Goal: Navigation & Orientation: Go to known website

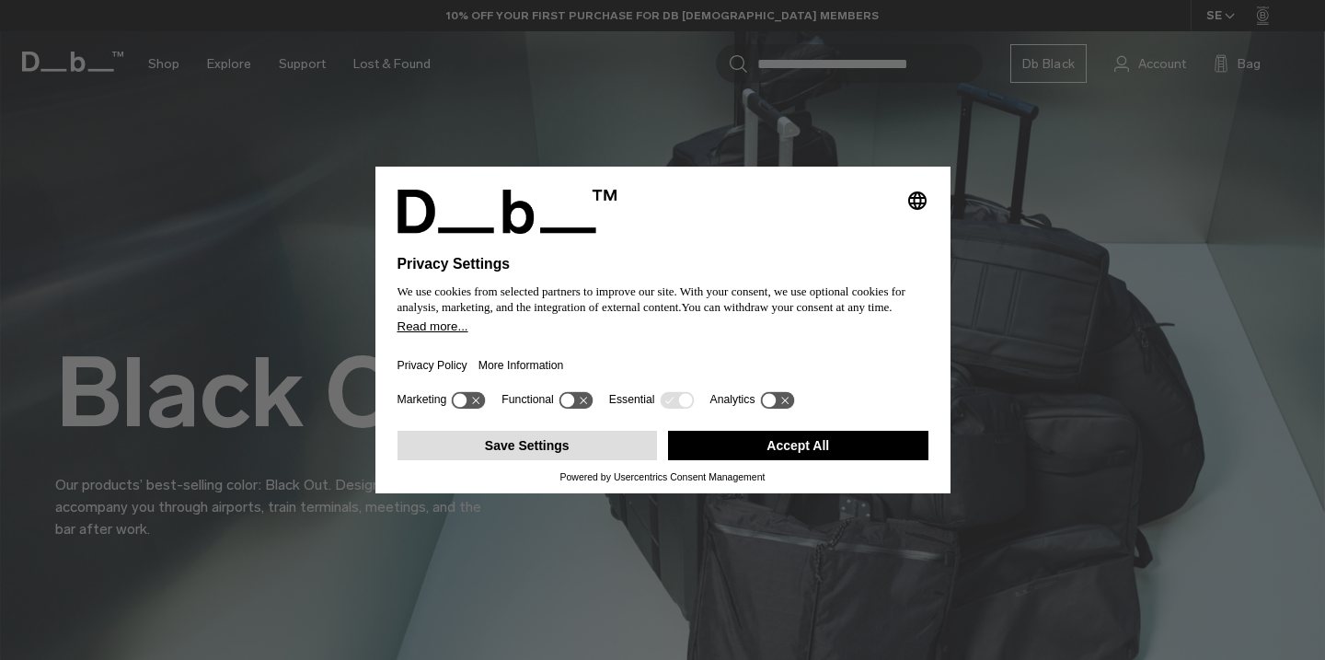
click at [536, 458] on button "Save Settings" at bounding box center [528, 445] width 260 height 29
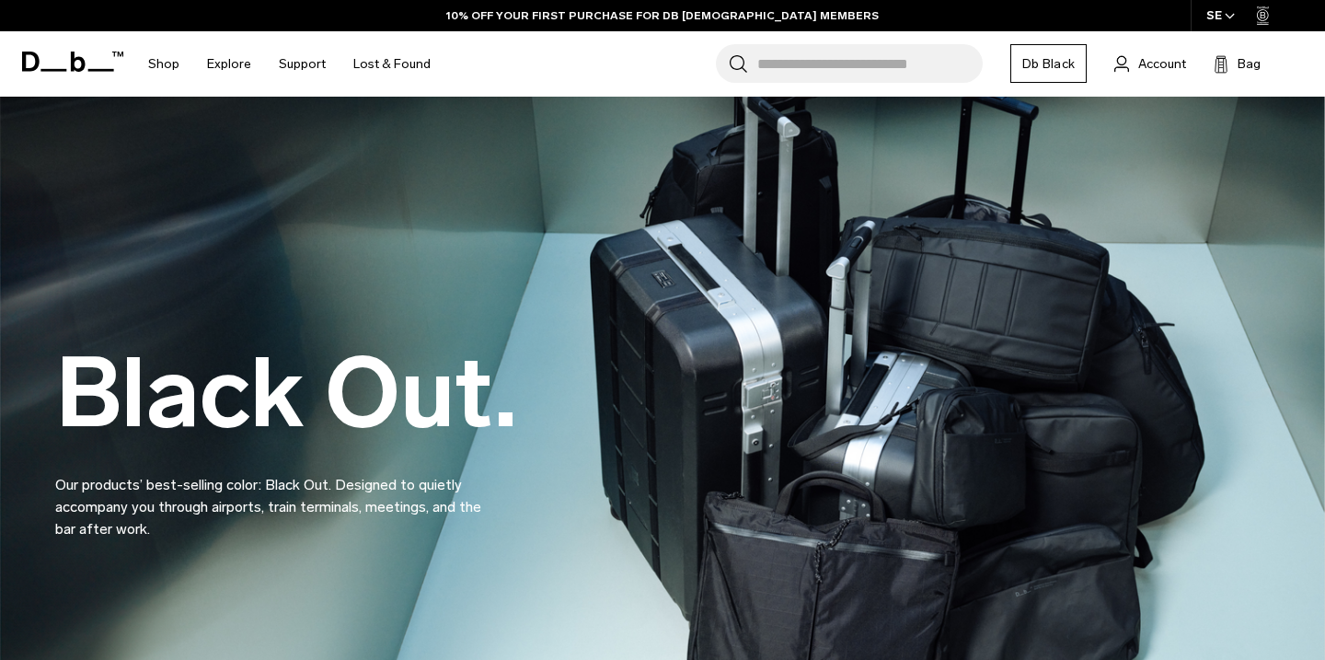
click at [69, 66] on icon at bounding box center [72, 62] width 101 height 20
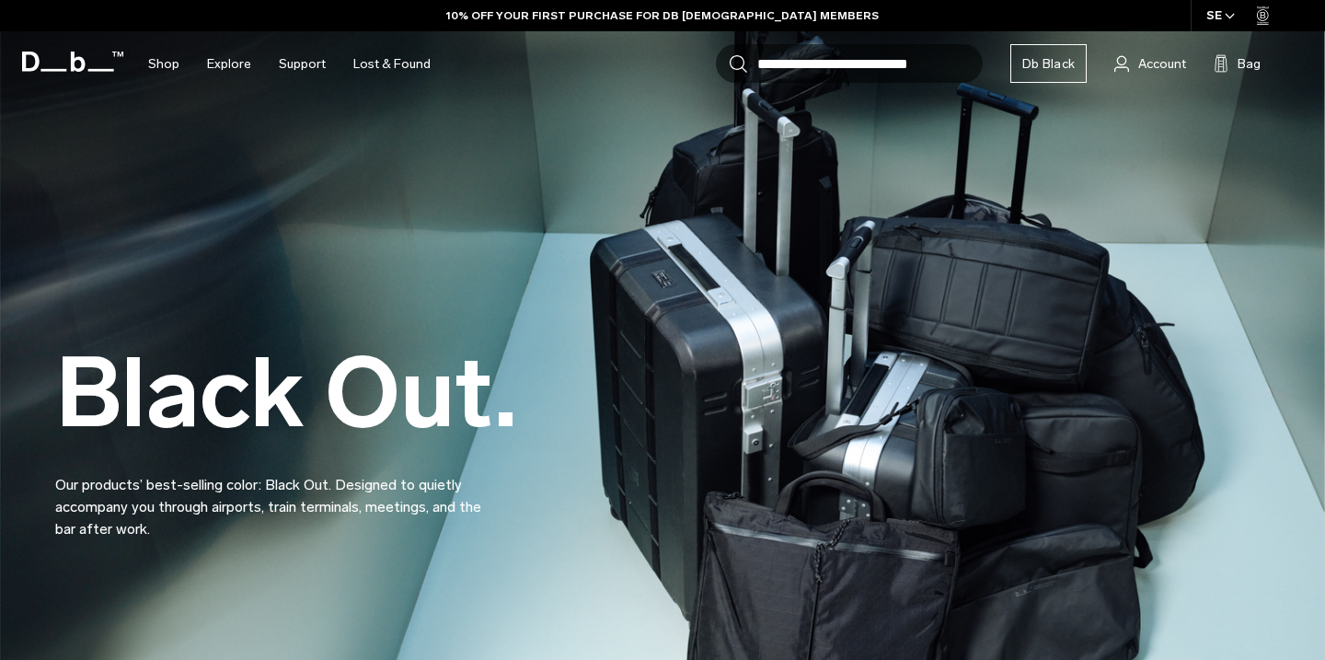
click at [69, 66] on icon at bounding box center [72, 62] width 101 height 20
